Goal: Task Accomplishment & Management: Use online tool/utility

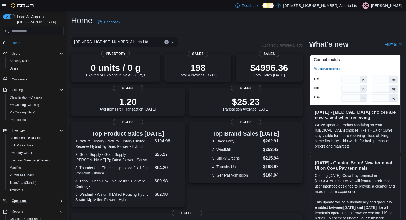
scroll to position [37, 0]
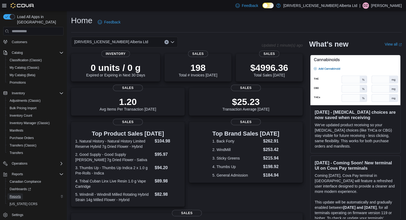
click at [18, 195] on span "Reports" at bounding box center [15, 197] width 11 height 4
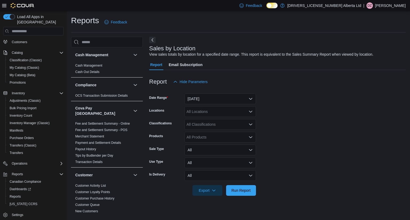
click at [222, 93] on div at bounding box center [277, 90] width 257 height 6
click at [221, 98] on button "[DATE]" at bounding box center [220, 99] width 72 height 11
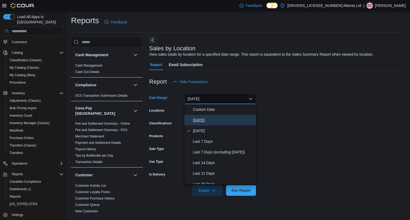
click at [210, 120] on span "[DATE]" at bounding box center [223, 120] width 61 height 6
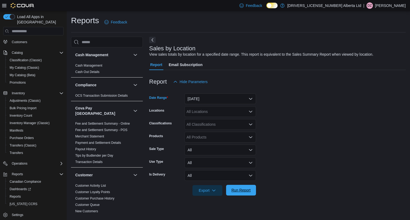
click at [242, 192] on span "Run Report" at bounding box center [240, 190] width 19 height 5
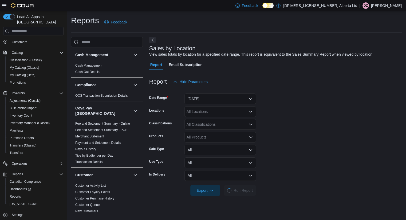
scroll to position [107, 0]
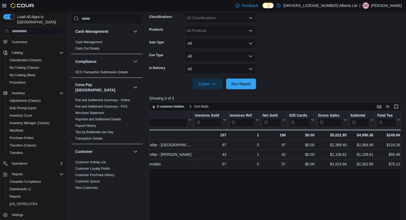
drag, startPoint x: 241, startPoint y: 174, endPoint x: 373, endPoint y: 178, distance: 132.5
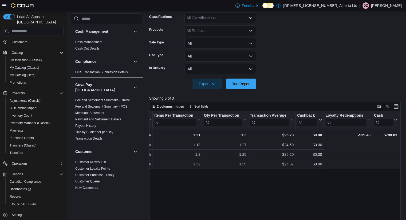
scroll to position [0, 0]
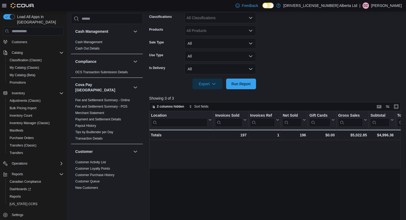
drag, startPoint x: 362, startPoint y: 189, endPoint x: 175, endPoint y: 190, distance: 186.6
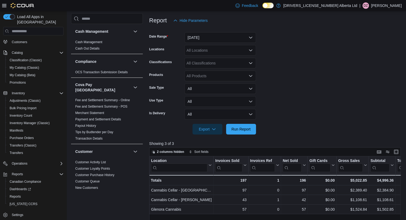
scroll to position [53, 0]
